Goal: Task Accomplishment & Management: Manage account settings

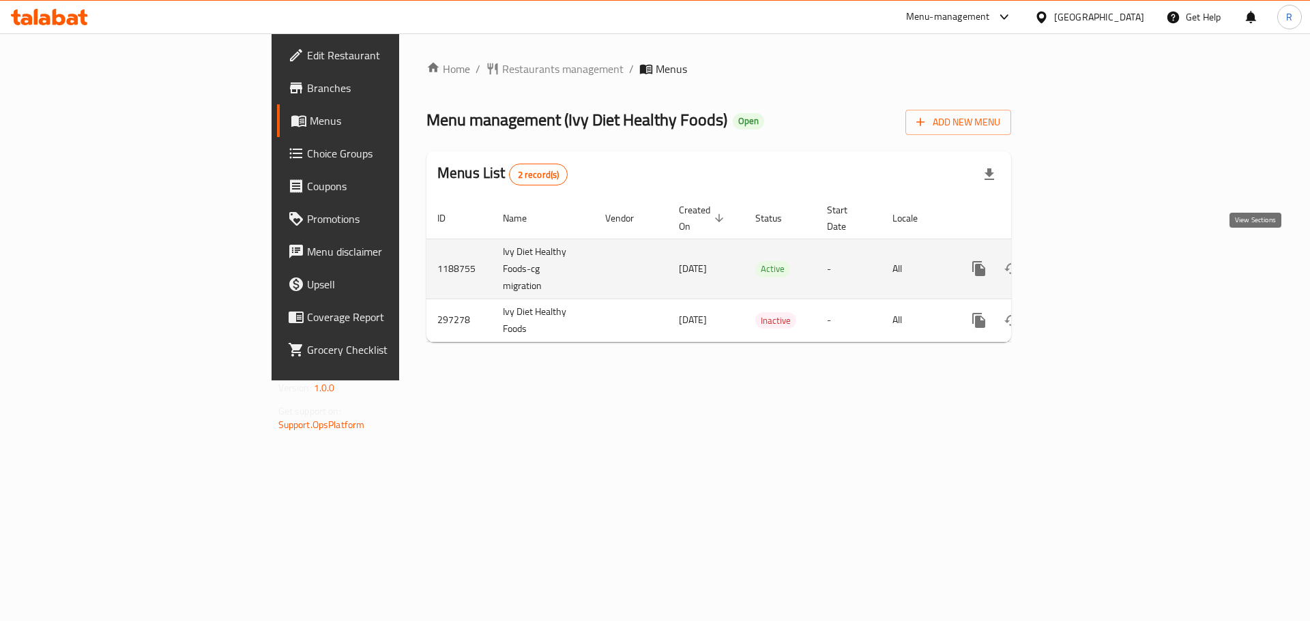
click at [1083, 263] on icon "enhanced table" at bounding box center [1077, 269] width 12 height 12
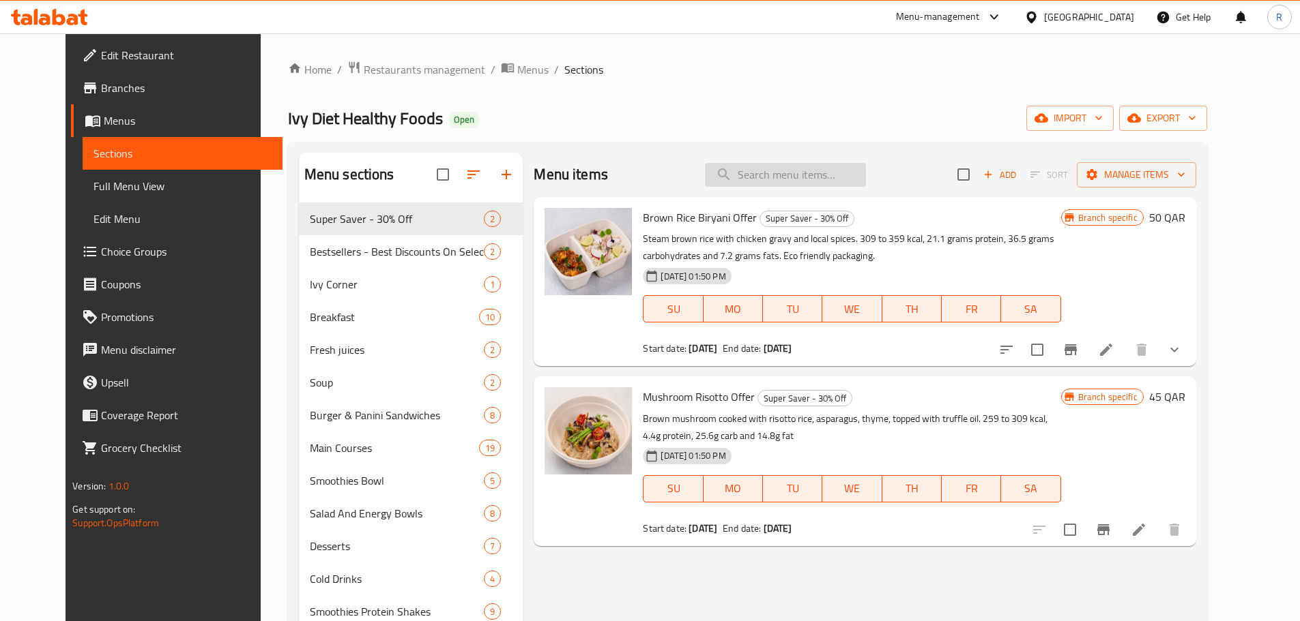
click at [793, 179] on input "search" at bounding box center [785, 175] width 161 height 24
paste input "Green Machine Smoothie"
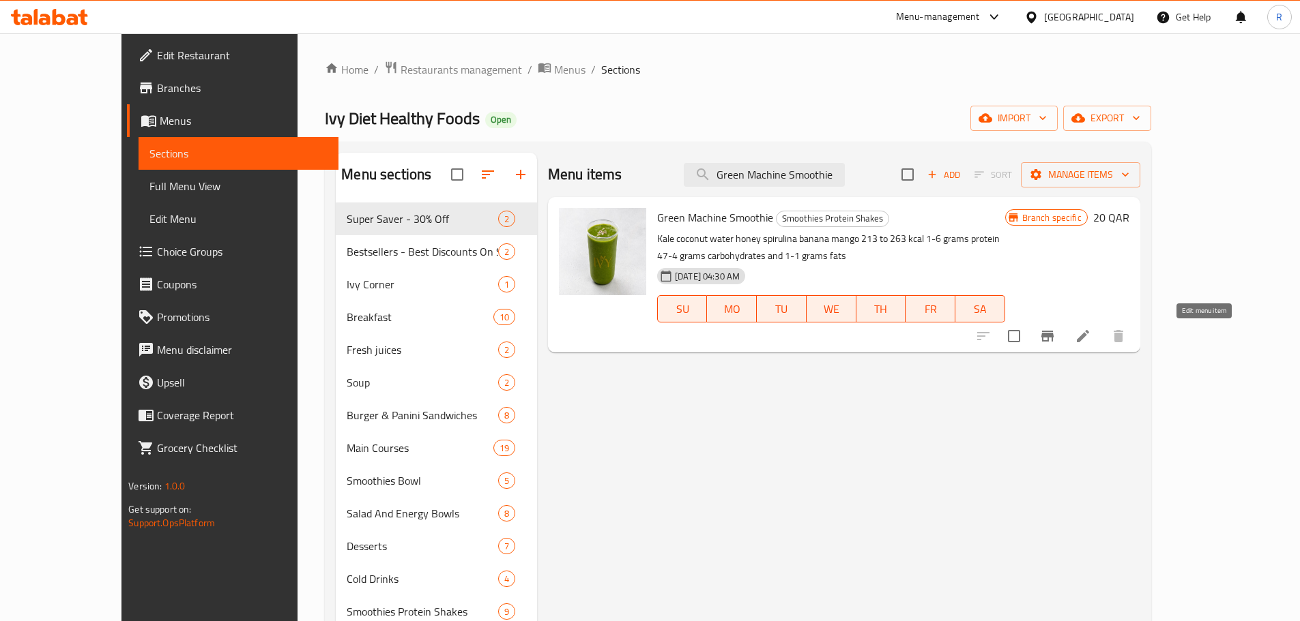
type input "Green Machine Smoothie"
click at [1089, 336] on icon at bounding box center [1083, 336] width 12 height 12
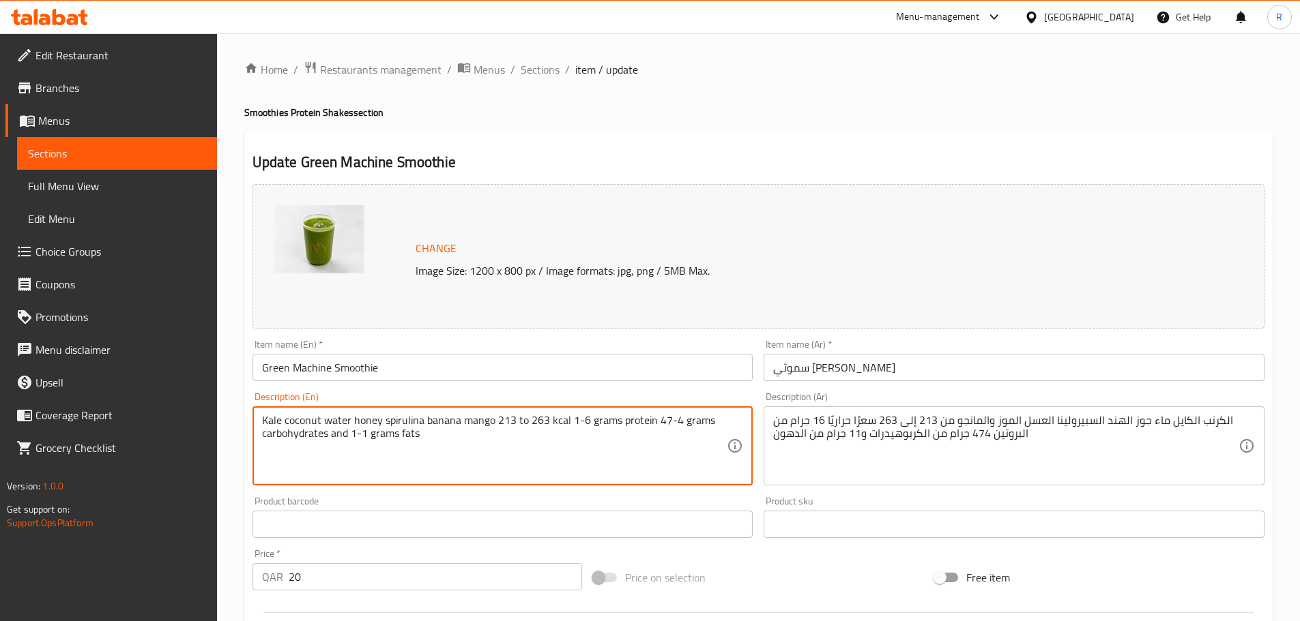
drag, startPoint x: 266, startPoint y: 422, endPoint x: 413, endPoint y: 434, distance: 147.9
click at [444, 454] on textarea "Kale coconut water honey spirulina banana mango 213 to 263 kcal 1-6 grams prote…" at bounding box center [494, 446] width 465 height 65
drag, startPoint x: 430, startPoint y: 444, endPoint x: 266, endPoint y: 415, distance: 166.9
click at [262, 416] on textarea "Kale coconut water honey spirulina banana mango 213 to 263 kcal 1-6 grams prote…" at bounding box center [494, 446] width 465 height 65
paste textarea ", coconut water, banana, mango, add honey and spirulina. 213-363 kcal, 1.6 gram…"
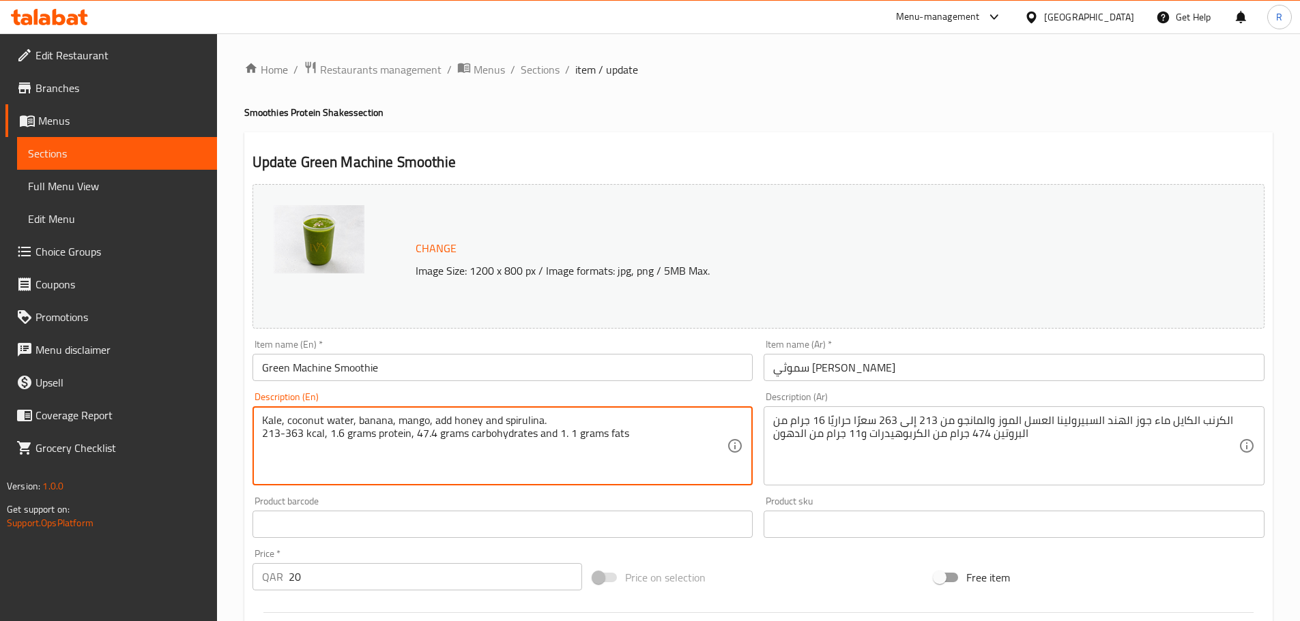
click at [570, 434] on textarea "Kale, coconut water, banana, mango, add honey and spirulina. 213-363 kcal, 1.6 …" at bounding box center [494, 446] width 465 height 65
type textarea "Kale, coconut water, banana, mango, add honey and spirulina. 213-363 kcal, 1.6 …"
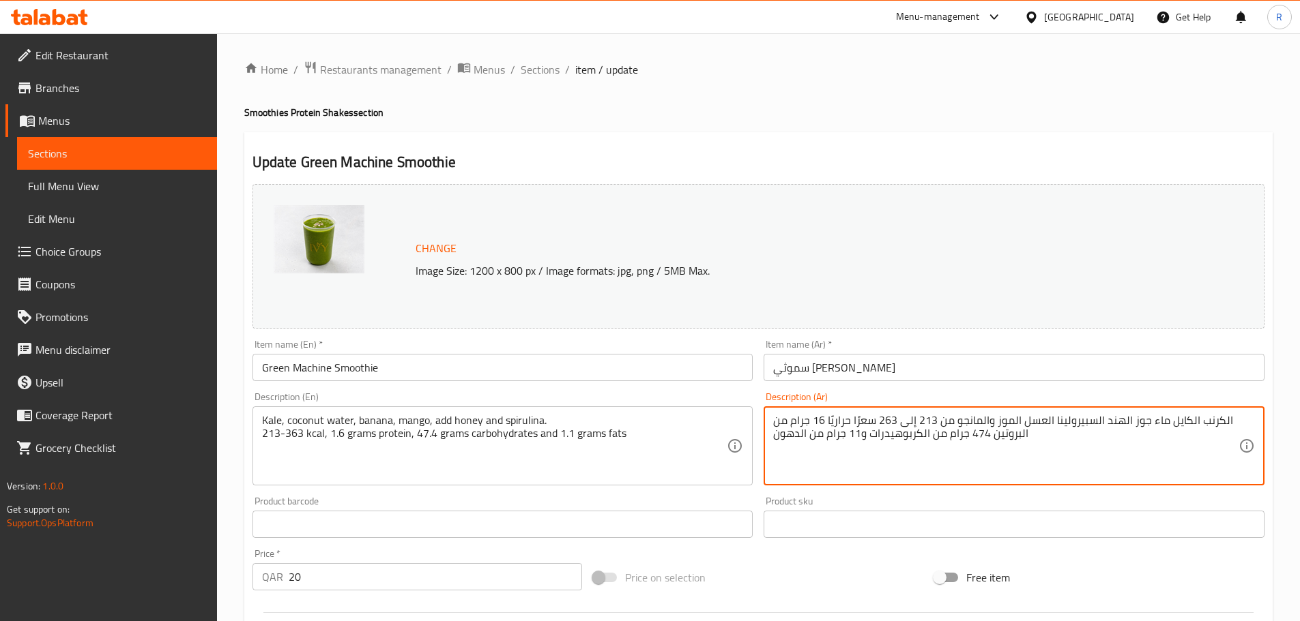
drag, startPoint x: 1069, startPoint y: 436, endPoint x: 1224, endPoint y: 420, distance: 155.7
paste textarea "كيل، ماء جوز الهند، [PERSON_NAME]، [PERSON_NAME]، عسل وسبيرولينا. 213-263 سعرة …"
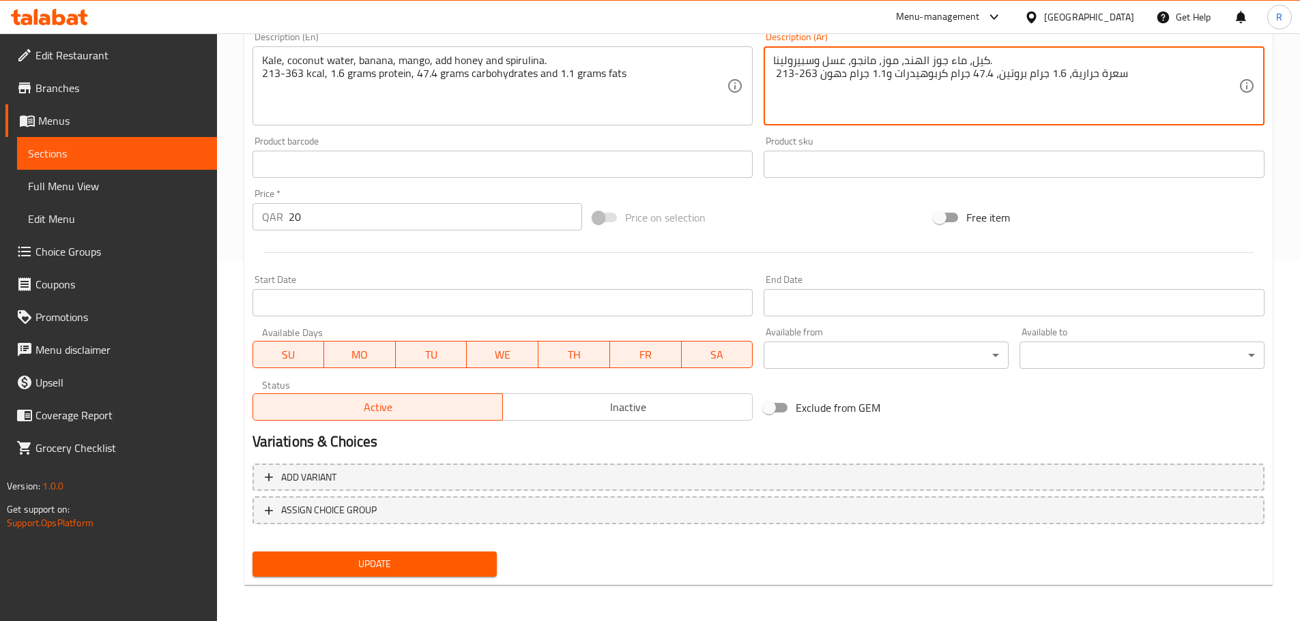
scroll to position [362, 0]
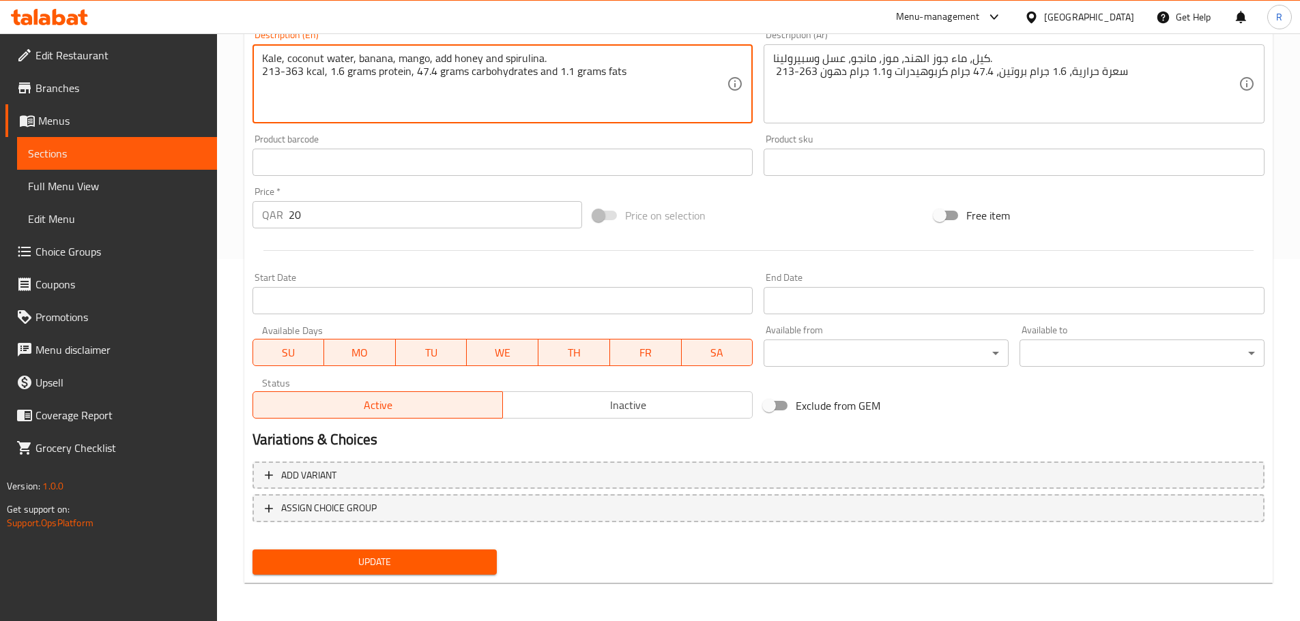
drag, startPoint x: 284, startPoint y: 71, endPoint x: 302, endPoint y: 74, distance: 17.3
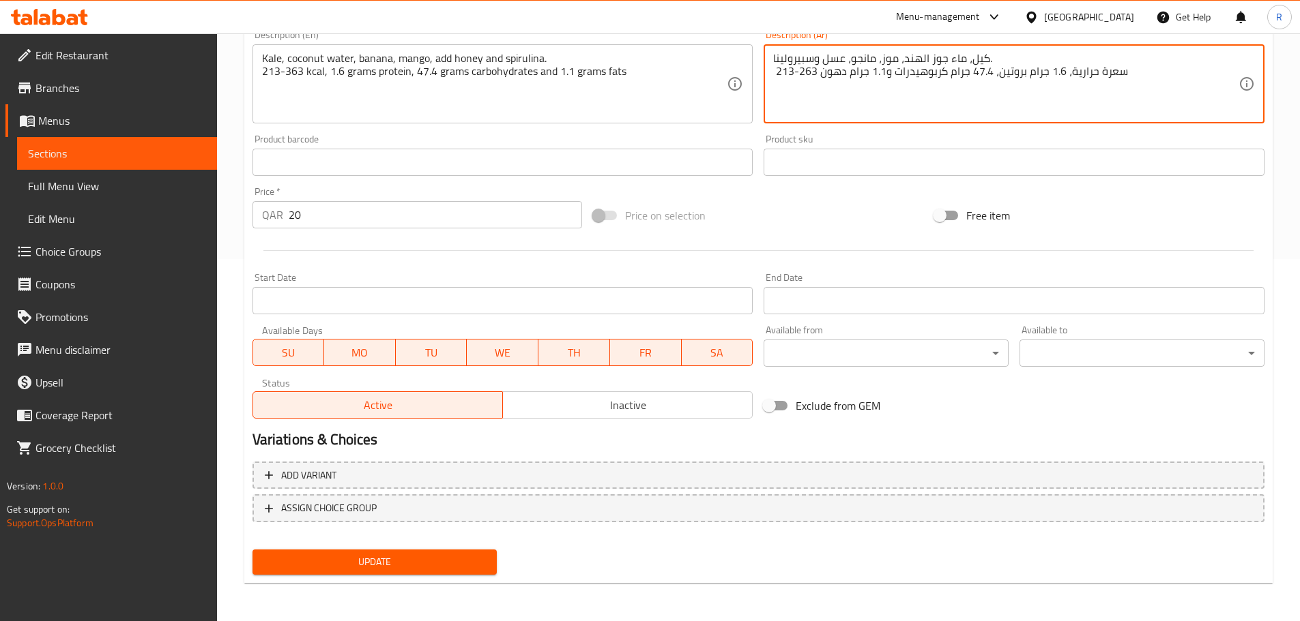
drag, startPoint x: 800, startPoint y: 73, endPoint x: 815, endPoint y: 74, distance: 15.7
type textarea "كيل، ماء جوز الهند، [PERSON_NAME]، [PERSON_NAME]، عسل وسبيرولينا. 213-363 سعرة …"
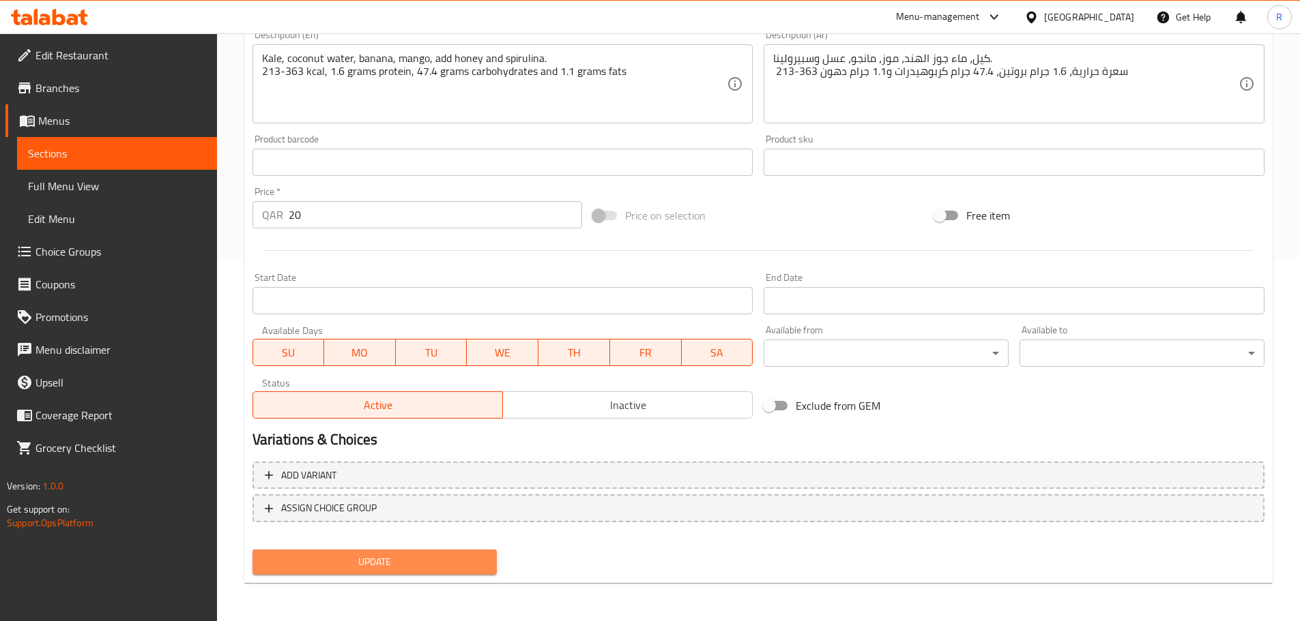
click at [461, 567] on span "Update" at bounding box center [374, 562] width 223 height 17
click at [980, 15] on div "Menu-management" at bounding box center [938, 17] width 84 height 16
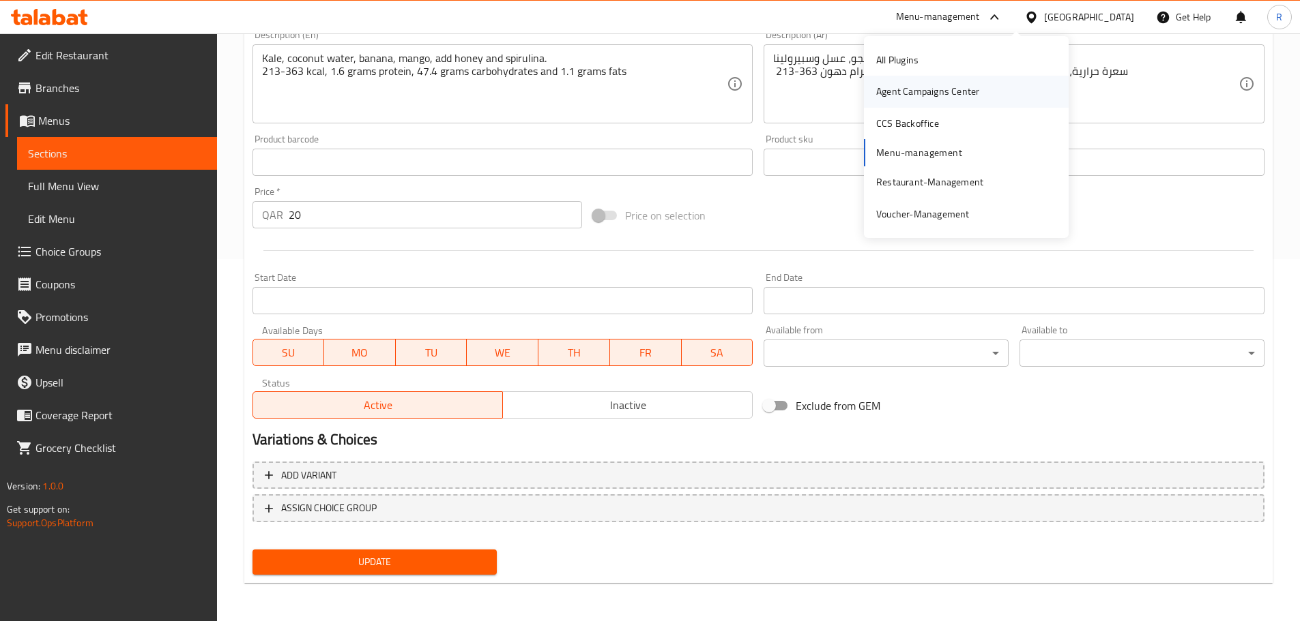
click at [942, 99] on div "Agent Campaigns Center" at bounding box center [927, 91] width 103 height 15
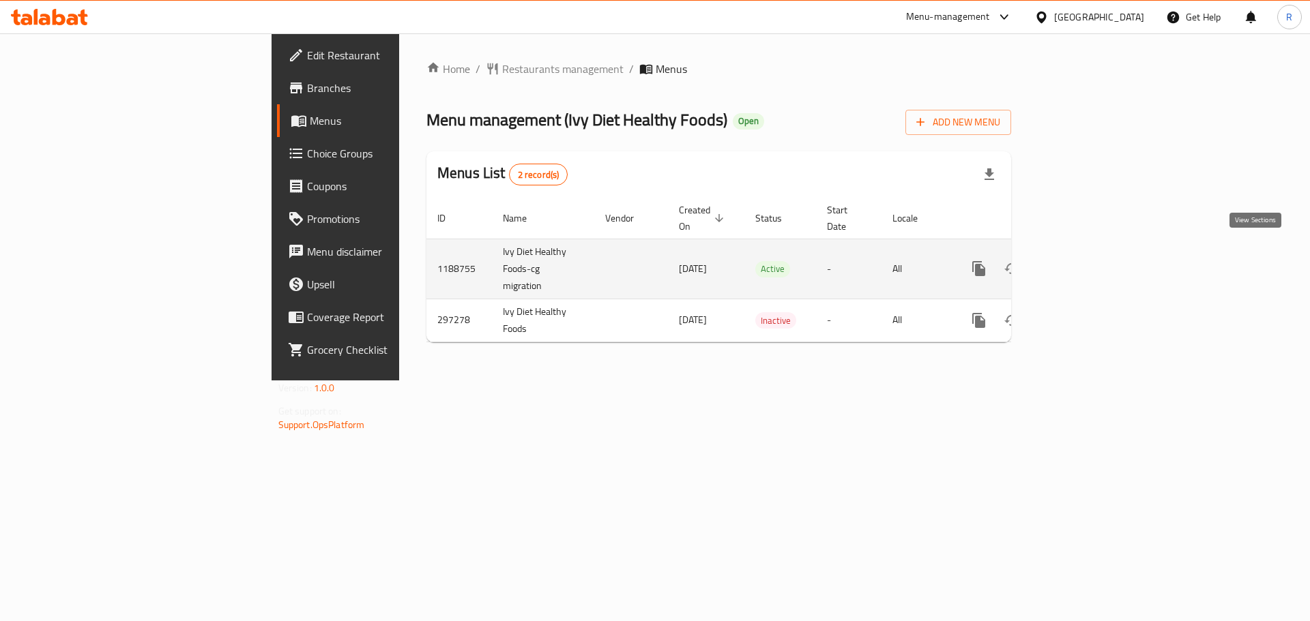
click at [1085, 261] on icon "enhanced table" at bounding box center [1077, 269] width 16 height 16
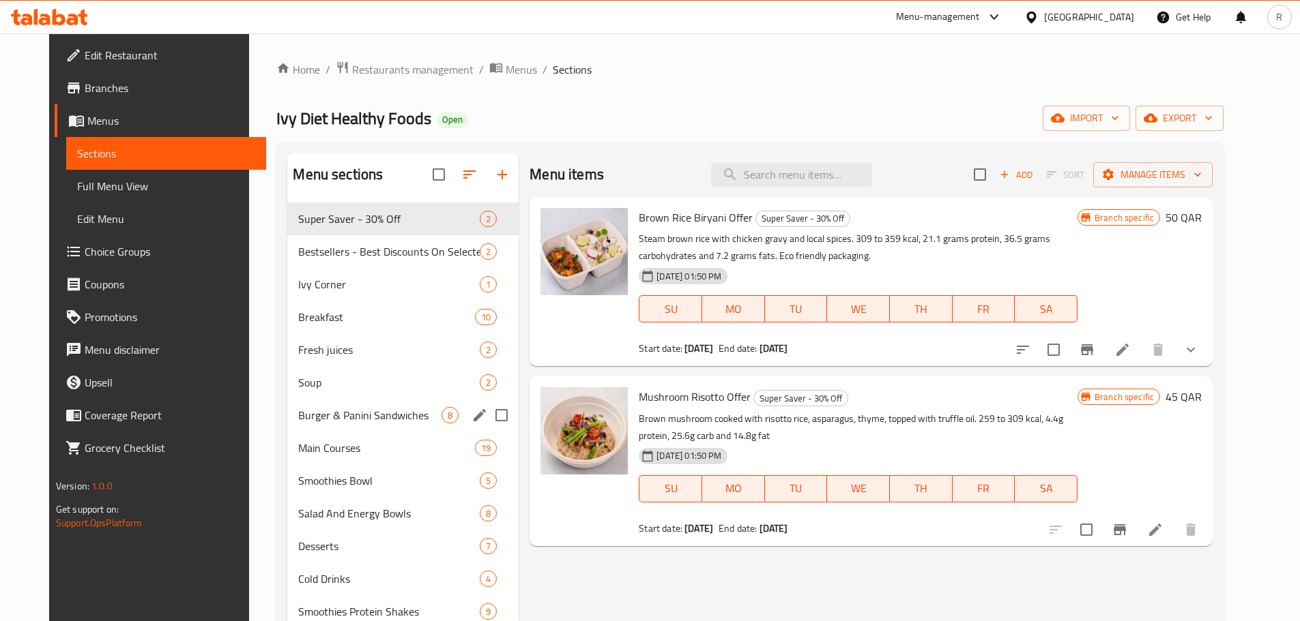
scroll to position [191, 0]
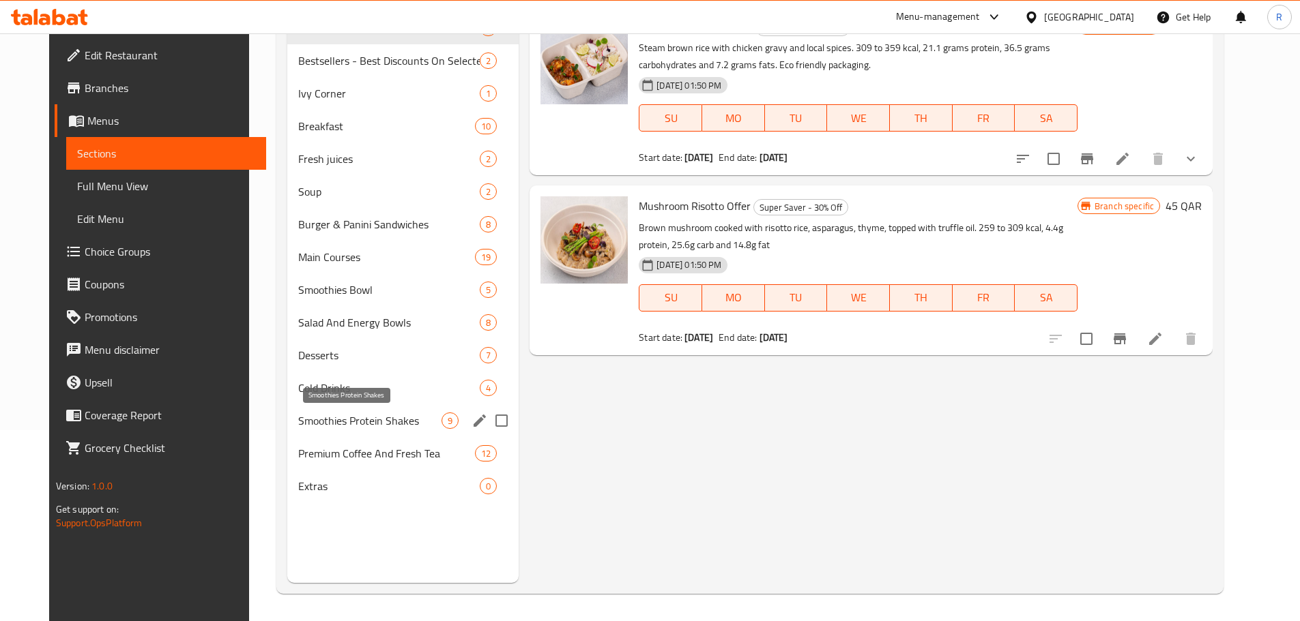
click at [332, 418] on span "Smoothies Protein Shakes" at bounding box center [369, 421] width 143 height 16
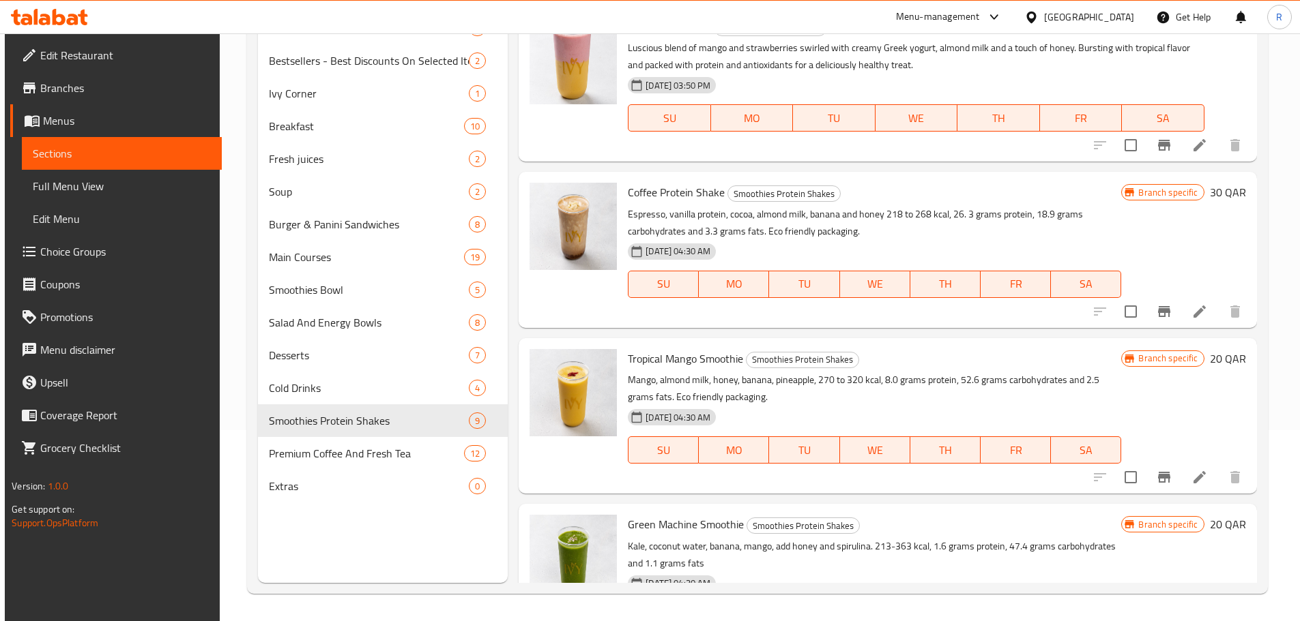
scroll to position [136, 0]
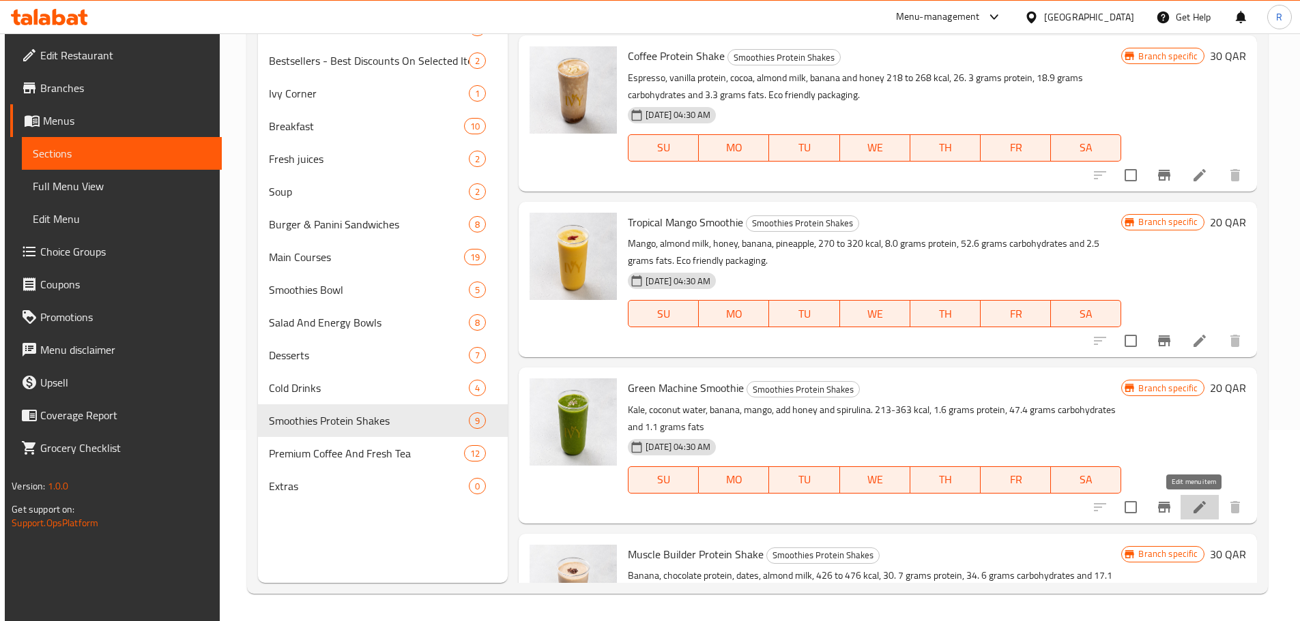
click at [1191, 508] on icon at bounding box center [1199, 507] width 16 height 16
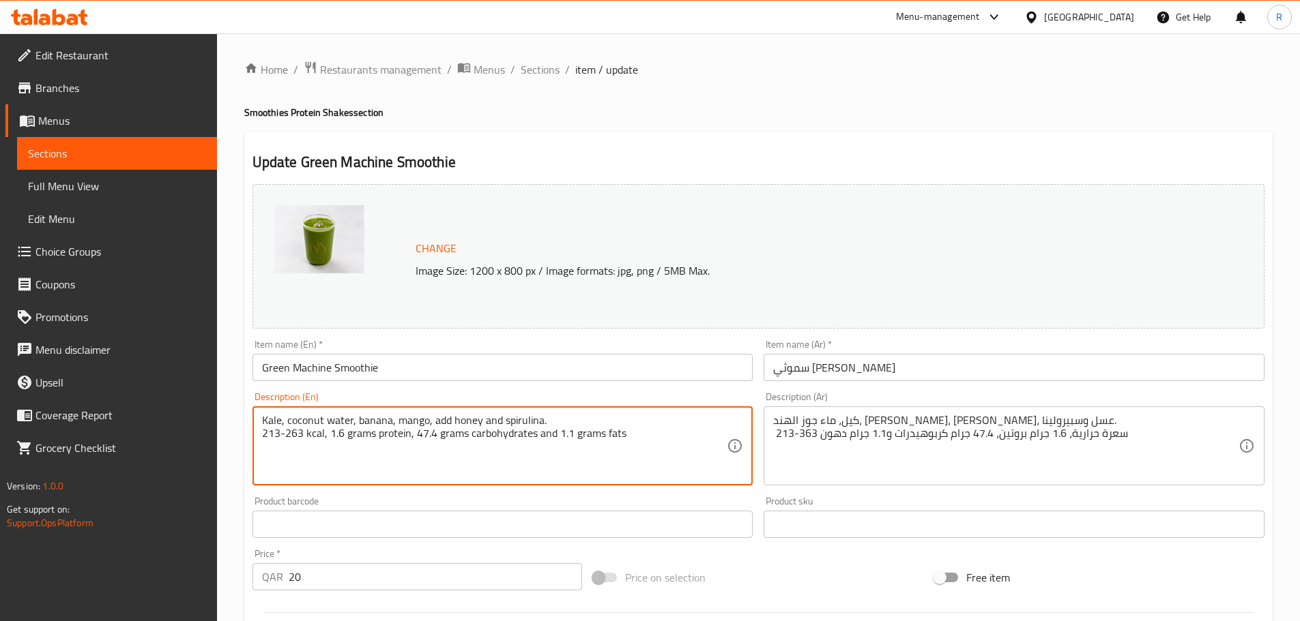
type textarea "Kale, coconut water, banana, mango, add honey and spirulina. 213-263 kcal, 1.6 …"
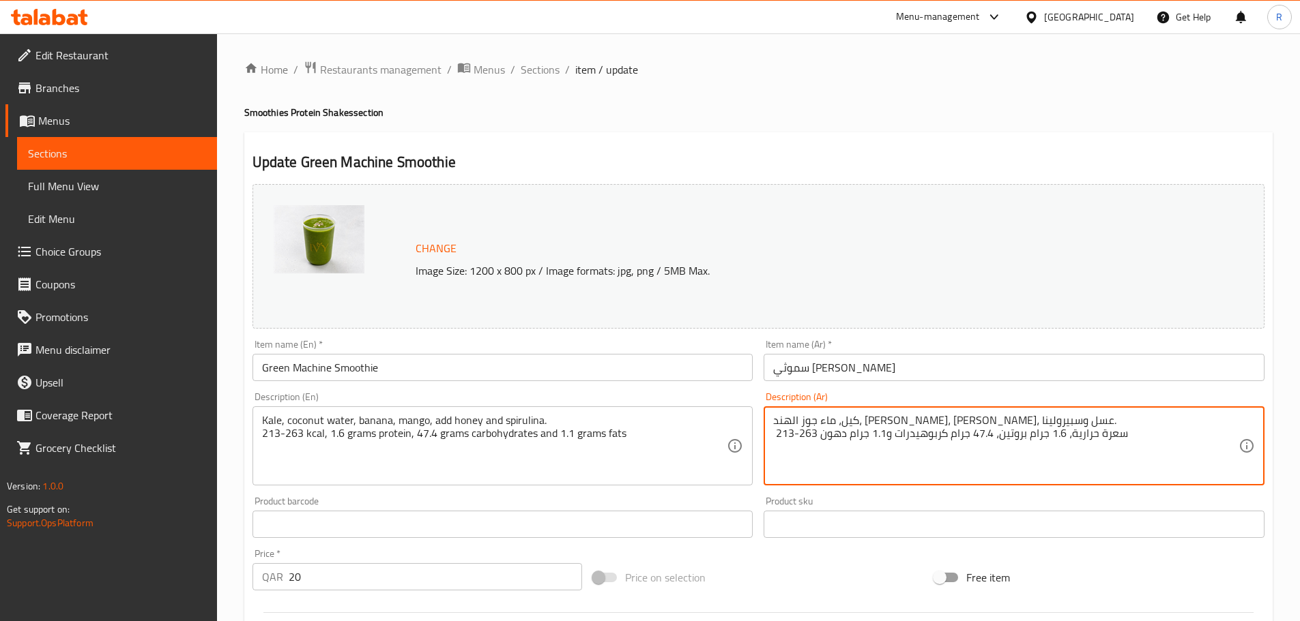
scroll to position [341, 0]
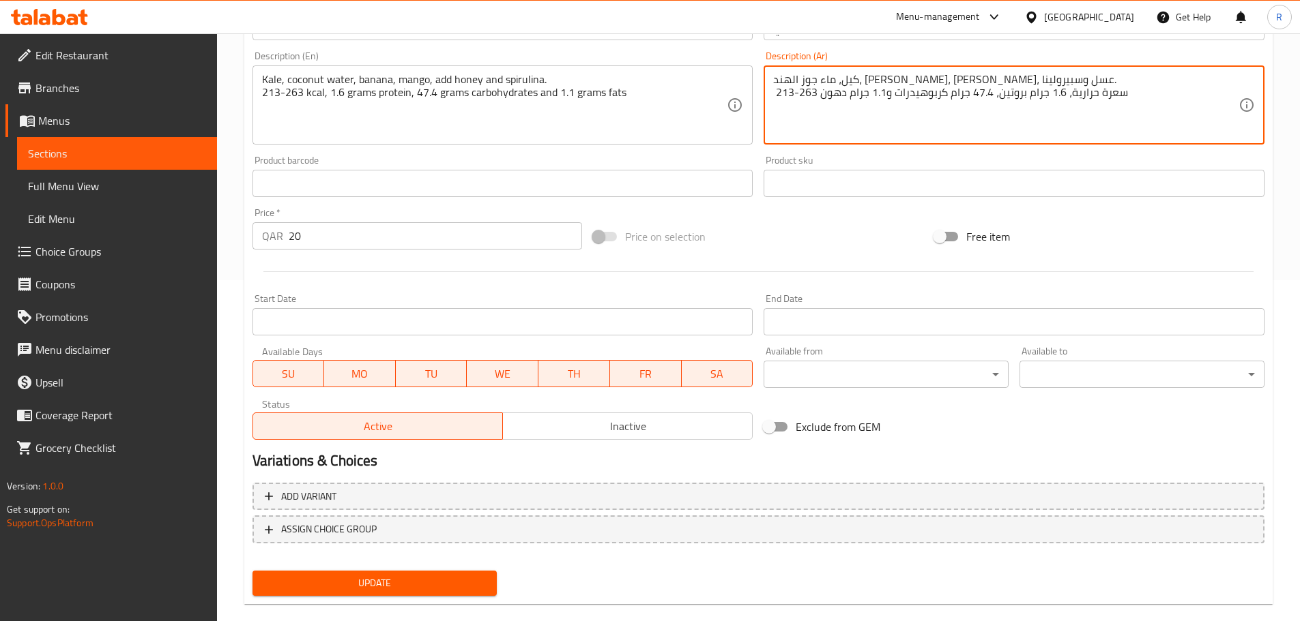
type textarea "كيل، ماء جوز الهند، [PERSON_NAME]، [PERSON_NAME]، عسل وسبيرولينا. 213-263 سعرة …"
click at [364, 575] on span "Update" at bounding box center [374, 583] width 223 height 17
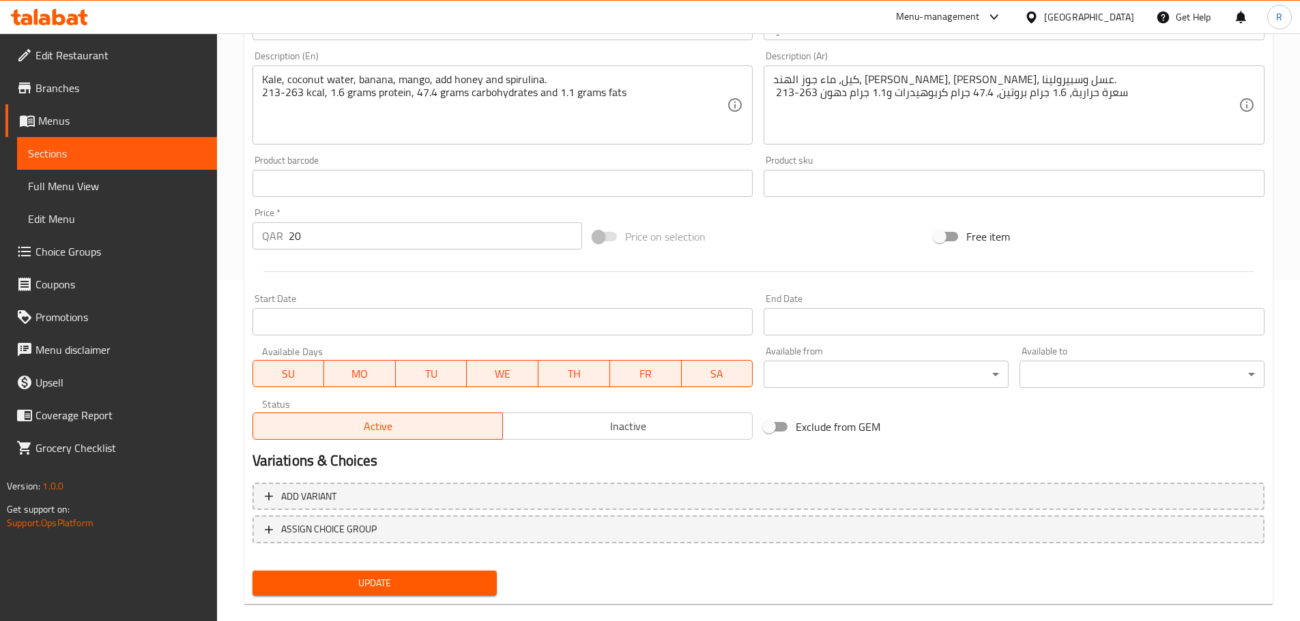
drag, startPoint x: 1020, startPoint y: 111, endPoint x: 1034, endPoint y: 15, distance: 96.6
click at [980, 15] on div "Menu-management" at bounding box center [938, 17] width 84 height 16
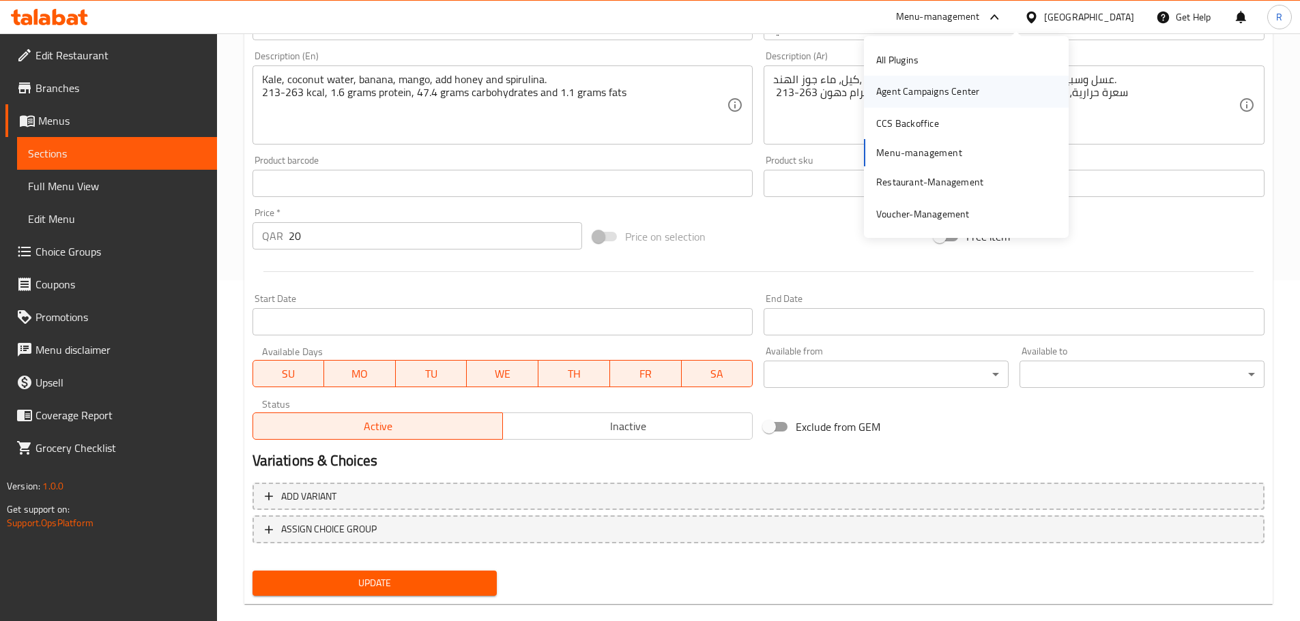
click at [965, 92] on div "Agent Campaigns Center" at bounding box center [927, 91] width 103 height 15
